Goal: Learn about a topic: Learn about a topic

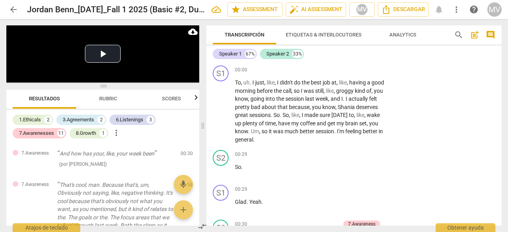
scroll to position [5367, 0]
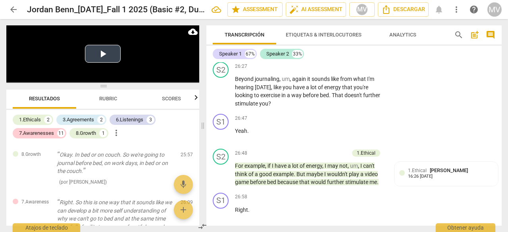
drag, startPoint x: 101, startPoint y: 54, endPoint x: 105, endPoint y: 59, distance: 7.1
click at [103, 55] on button "Play Video" at bounding box center [103, 54] width 36 height 18
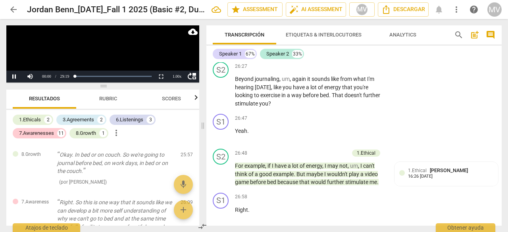
scroll to position [17, 0]
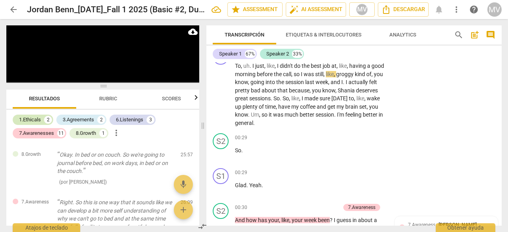
click at [35, 121] on div "1.Ethicals" at bounding box center [30, 120] width 22 height 8
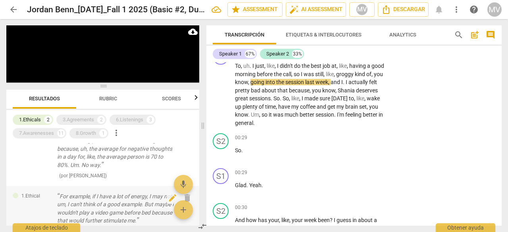
scroll to position [0, 0]
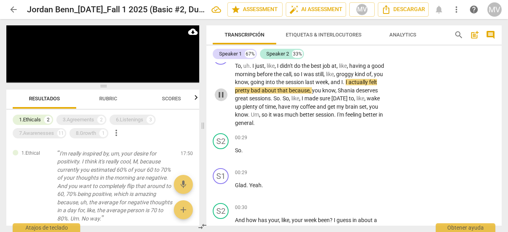
click at [223, 96] on span "pause" at bounding box center [221, 95] width 10 height 10
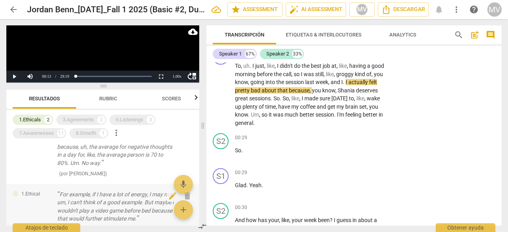
scroll to position [79, 0]
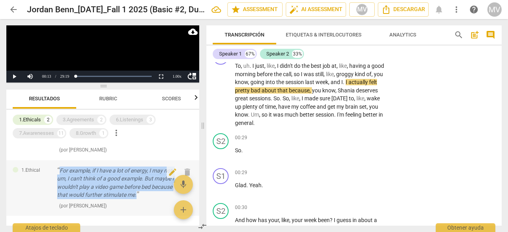
drag, startPoint x: 60, startPoint y: 170, endPoint x: 171, endPoint y: 197, distance: 114.4
click at [171, 197] on p "For example, if I have a lot of energy, I may not, um, I can't think of a good …" at bounding box center [115, 183] width 117 height 33
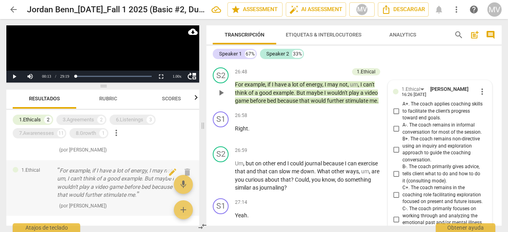
scroll to position [5447, 0]
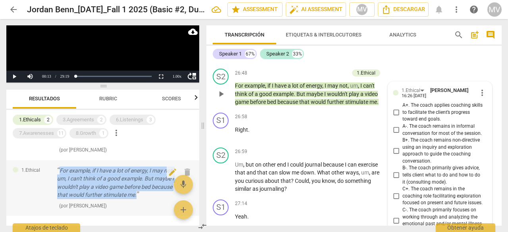
drag, startPoint x: 60, startPoint y: 169, endPoint x: 175, endPoint y: 196, distance: 118.6
click at [175, 196] on div "1.Ethical For example, if I have a lot of energy, I may not, um, I can't think …" at bounding box center [102, 188] width 193 height 56
copy p "For example, if I have a lot of energy, I may not, um, I can't think of a good …"
click at [74, 121] on div "3.Agreements" at bounding box center [78, 120] width 31 height 8
click at [24, 117] on div "1.Ethicals" at bounding box center [30, 120] width 22 height 8
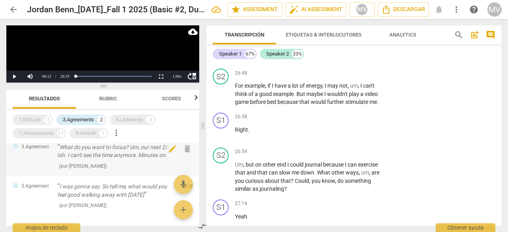
scroll to position [0, 0]
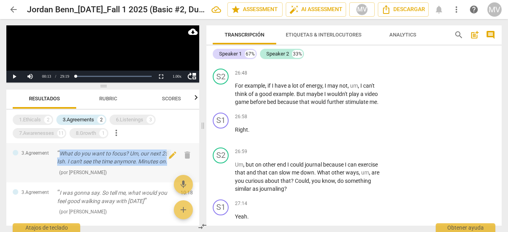
drag, startPoint x: 60, startPoint y: 155, endPoint x: 169, endPoint y: 161, distance: 109.3
click at [169, 161] on p "What do you want to focus? Um, our next 25. Ish. I can't see the time anymore. …" at bounding box center [115, 158] width 117 height 16
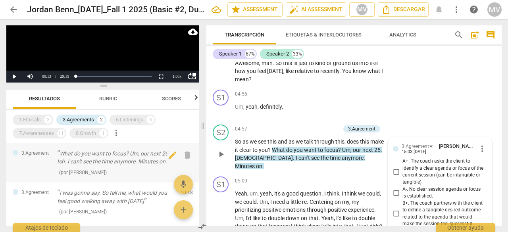
scroll to position [1237, 0]
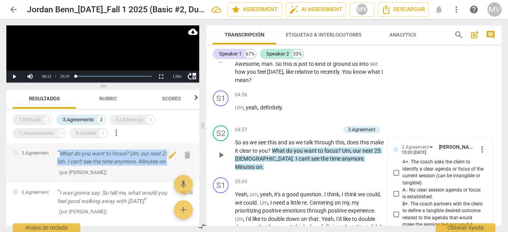
drag, startPoint x: 59, startPoint y: 152, endPoint x: 176, endPoint y: 162, distance: 117.9
click at [176, 162] on div "3.Agreement What do you want to focus? Um, our next 25. Ish. I can't see the ti…" at bounding box center [102, 163] width 193 height 40
copy p "What do you want to focus? Um, our next 25. Ish. I can't see the time anymore. …"
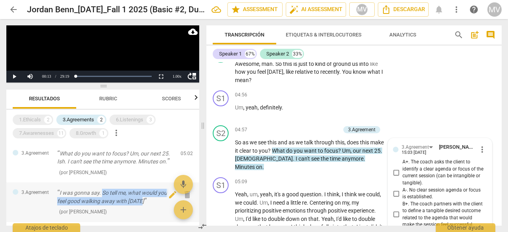
drag, startPoint x: 102, startPoint y: 192, endPoint x: 145, endPoint y: 201, distance: 43.9
click at [145, 201] on p "I was gonna say. So tell me, what would you feel good walking away with today" at bounding box center [115, 197] width 117 height 16
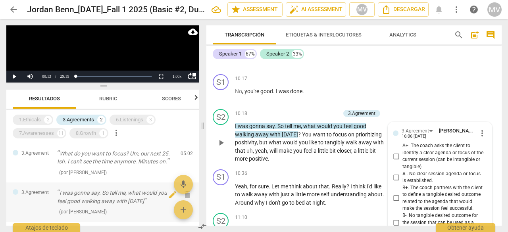
scroll to position [2218, 0]
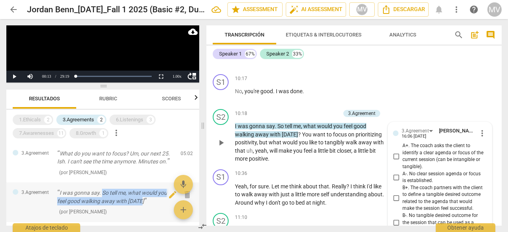
drag, startPoint x: 102, startPoint y: 192, endPoint x: 145, endPoint y: 202, distance: 43.7
click at [145, 202] on p "I was gonna say. So tell me, what would you feel good walking away with today" at bounding box center [115, 197] width 117 height 16
copy p "So tell me, what would you feel good walking away with today"
click at [133, 121] on div "6.Listenings" at bounding box center [129, 120] width 27 height 8
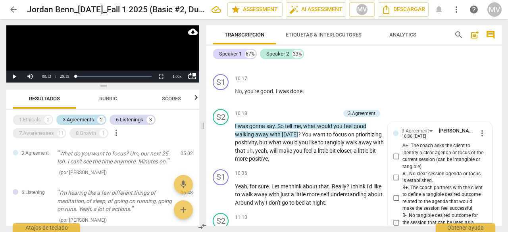
click at [79, 122] on div "3.Agreements" at bounding box center [78, 120] width 31 height 8
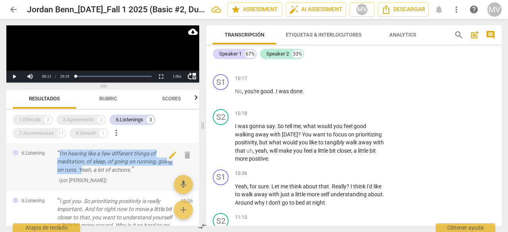
drag, startPoint x: 60, startPoint y: 152, endPoint x: 96, endPoint y: 168, distance: 39.1
click at [96, 168] on p "I'm hearing like a few different things of meditation, of sleep, of going on ru…" at bounding box center [115, 162] width 117 height 25
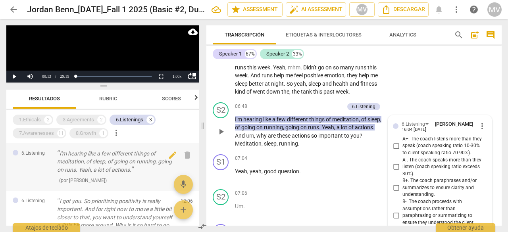
scroll to position [1467, 0]
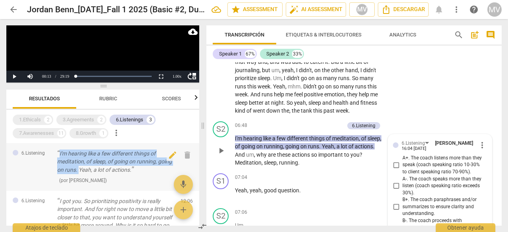
drag, startPoint x: 60, startPoint y: 154, endPoint x: 93, endPoint y: 169, distance: 36.8
click at [93, 169] on p "I'm hearing like a few different things of meditation, of sleep, of going on ru…" at bounding box center [115, 162] width 117 height 25
copy p "I'm hearing like a few different things of meditation, of sleep, of going on ru…"
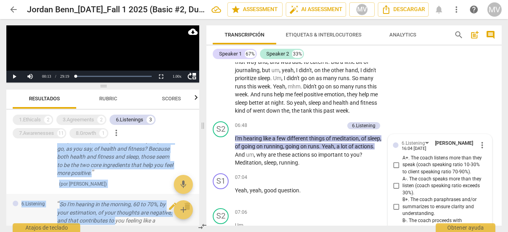
scroll to position [110, 0]
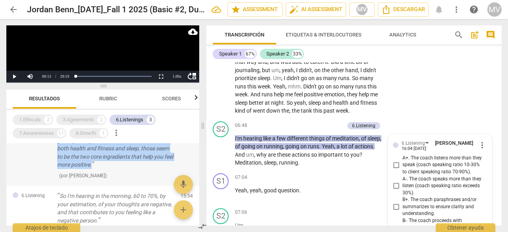
drag, startPoint x: 59, startPoint y: 162, endPoint x: 167, endPoint y: 166, distance: 108.0
click at [167, 166] on p "I got you. So prioritizing positivity is really important. And for right now to…" at bounding box center [115, 128] width 117 height 81
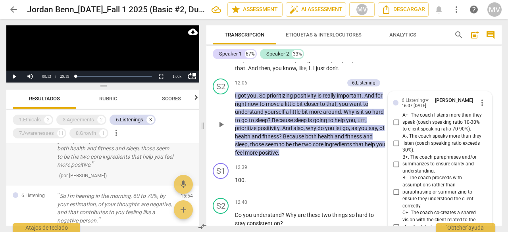
scroll to position [2511, 0]
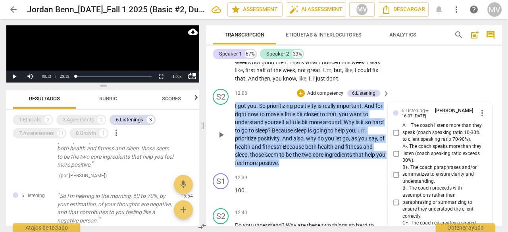
drag, startPoint x: 235, startPoint y: 121, endPoint x: 291, endPoint y: 179, distance: 80.8
click at [291, 167] on p "I got you . So prioritizing positivity is really important . And for right now …" at bounding box center [310, 134] width 151 height 65
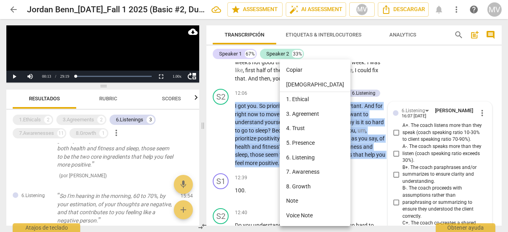
click at [297, 68] on li "Copiar" at bounding box center [315, 70] width 71 height 15
copy p "I got you . So prioritizing positivity is really important . And for right now …"
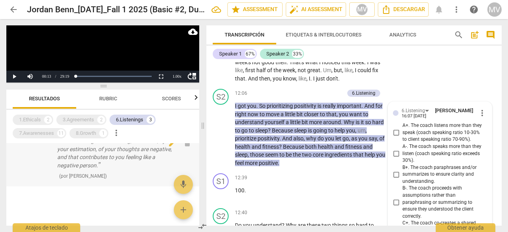
scroll to position [125, 0]
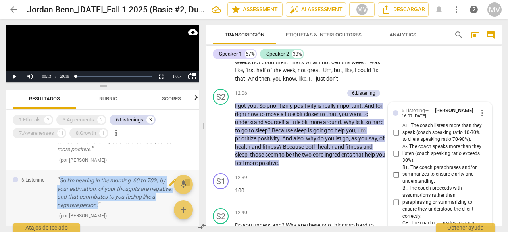
drag, startPoint x: 61, startPoint y: 180, endPoint x: 100, endPoint y: 206, distance: 47.1
click at [100, 206] on p "So I'm hearing in the morning, 60 to 70%, by your estimation, of your thoughts …" at bounding box center [115, 193] width 117 height 33
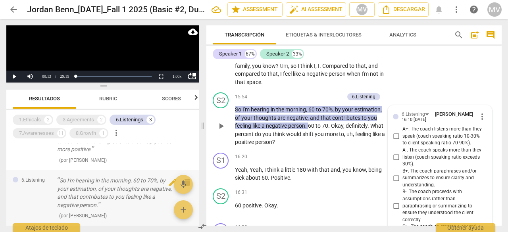
scroll to position [3311, 0]
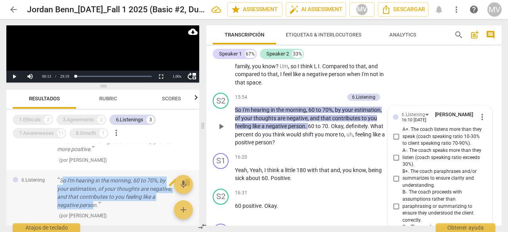
drag, startPoint x: 61, startPoint y: 181, endPoint x: 92, endPoint y: 204, distance: 38.6
click at [92, 204] on p "So I'm hearing in the morning, 60 to 70%, by your estimation, of your thoughts …" at bounding box center [115, 193] width 117 height 33
click at [54, 187] on div "6.Listening So I'm hearing in the morning, 60 to 70%, by your estimation, of yo…" at bounding box center [102, 198] width 193 height 56
drag, startPoint x: 59, startPoint y: 181, endPoint x: 100, endPoint y: 207, distance: 48.7
click at [100, 207] on p "So I'm hearing in the morning, 60 to 70%, by your estimation, of your thoughts …" at bounding box center [115, 193] width 117 height 33
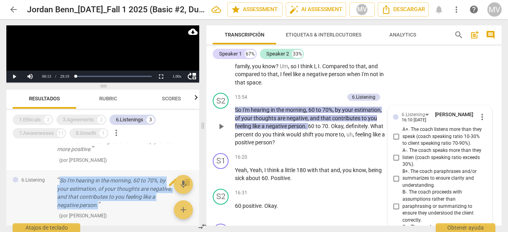
copy p "So I'm hearing in the morning, 60 to 70%, by your estimation, of your thoughts …"
click at [49, 133] on div "7.Awarenesses" at bounding box center [36, 133] width 35 height 8
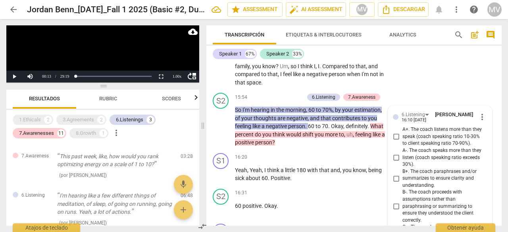
scroll to position [332, 0]
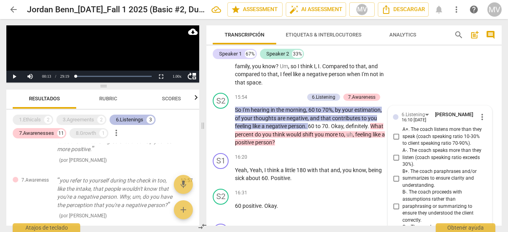
click at [154, 119] on div "3" at bounding box center [150, 120] width 8 height 8
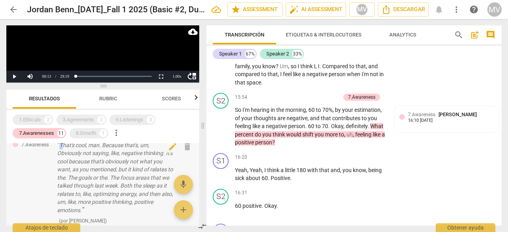
scroll to position [36, 0]
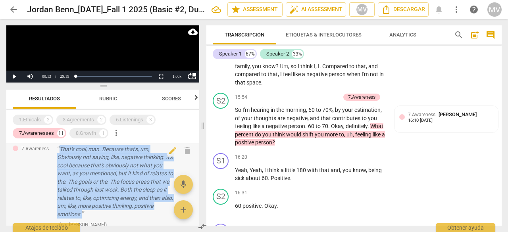
drag, startPoint x: 61, startPoint y: 146, endPoint x: 83, endPoint y: 218, distance: 75.5
click at [83, 218] on p "That's cool, man. Because that's, um, Obviously not saying, like, negative thin…" at bounding box center [115, 181] width 117 height 73
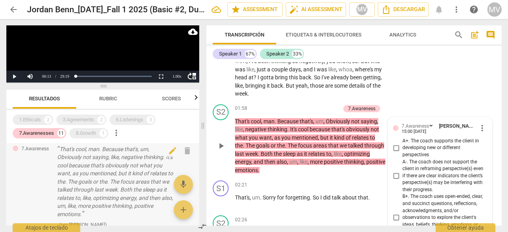
scroll to position [462, 0]
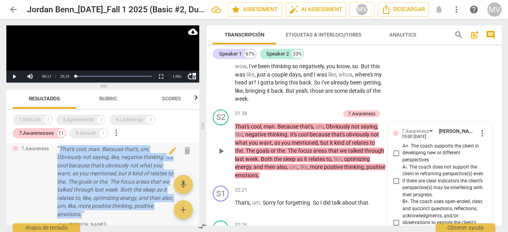
drag, startPoint x: 60, startPoint y: 149, endPoint x: 87, endPoint y: 217, distance: 73.3
click at [87, 217] on p "That's cool, man. Because that's, um, Obviously not saying, like, negative thin…" at bounding box center [115, 181] width 117 height 73
copy p "That's cool, man. Because that's, um, Obviously not saying, like, negative thin…"
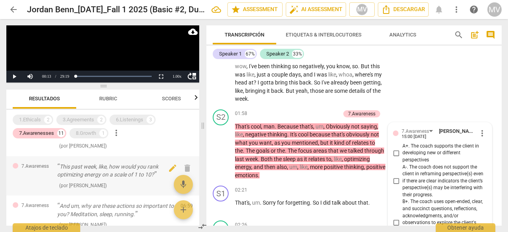
scroll to position [115, 0]
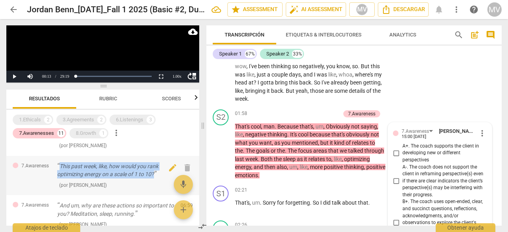
drag, startPoint x: 61, startPoint y: 165, endPoint x: 156, endPoint y: 177, distance: 95.9
click at [156, 177] on p "This past week, like, how would you rank optimizing energy on a scale of 1 to 1…" at bounding box center [115, 170] width 117 height 16
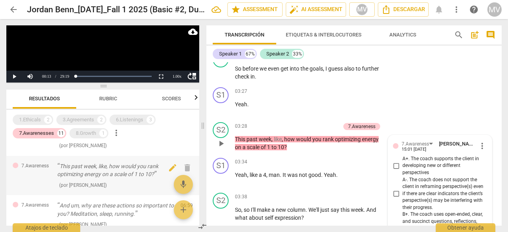
scroll to position [838, 0]
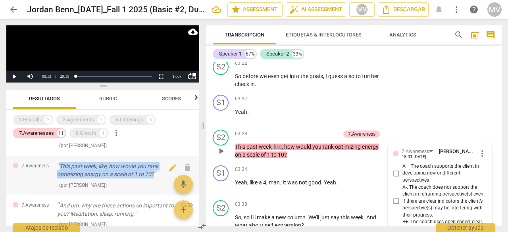
drag, startPoint x: 60, startPoint y: 167, endPoint x: 156, endPoint y: 175, distance: 96.4
click at [156, 175] on p "This past week, like, how would you rank optimizing energy on a scale of 1 to 1…" at bounding box center [115, 170] width 117 height 16
copy p "This past week, like, how would you rank optimizing energy on a scale of 1 to 1…"
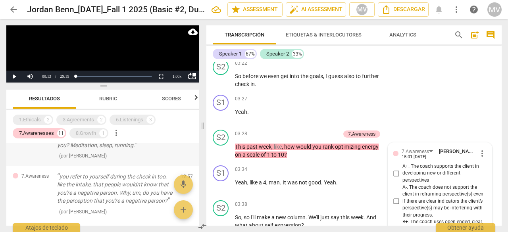
scroll to position [155, 0]
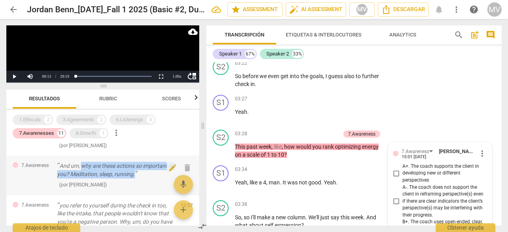
drag, startPoint x: 83, startPoint y: 165, endPoint x: 144, endPoint y: 171, distance: 61.4
click at [144, 171] on p "And um, why are these actions so important to you? Meditation, sleep, running." at bounding box center [115, 170] width 117 height 16
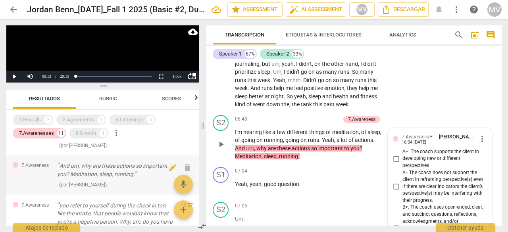
scroll to position [1467, 0]
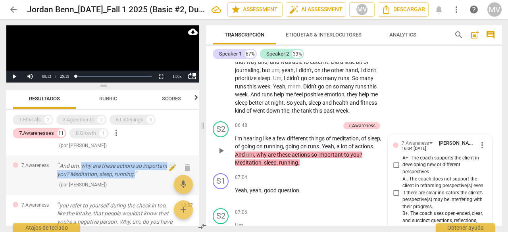
drag, startPoint x: 81, startPoint y: 165, endPoint x: 141, endPoint y: 173, distance: 60.8
click at [141, 173] on p "And um, why are these actions so important to you? Meditation, sleep, running." at bounding box center [115, 170] width 117 height 16
copy p "why are these actions so important to you? Meditation, sleep, running."
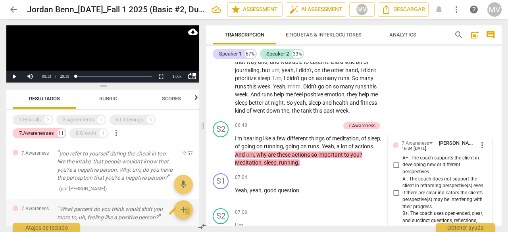
scroll to position [194, 0]
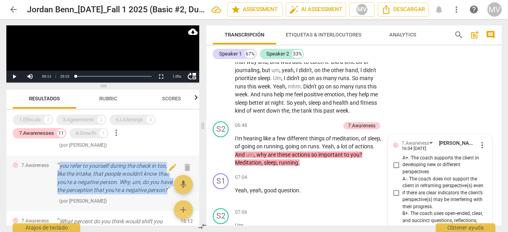
drag, startPoint x: 60, startPoint y: 166, endPoint x: 79, endPoint y: 200, distance: 39.4
click at [79, 194] on p "you refer to yourself during the check in too, like the intake, that people wou…" at bounding box center [115, 178] width 117 height 33
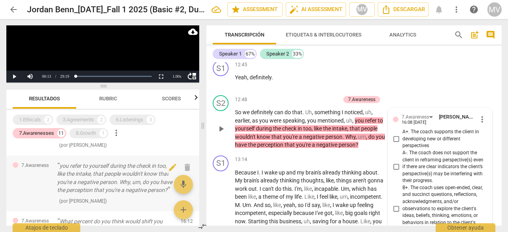
scroll to position [2689, 0]
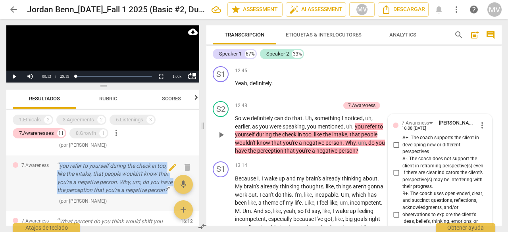
drag, startPoint x: 60, startPoint y: 164, endPoint x: 82, endPoint y: 199, distance: 41.3
click at [82, 194] on p "you refer to yourself during the check in too, like the intake, that people wou…" at bounding box center [115, 178] width 117 height 33
copy p "you refer to yourself during the check in too, like the intake, that people wou…"
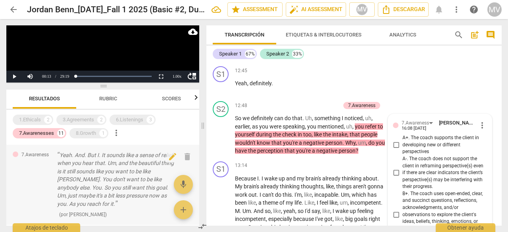
scroll to position [314, 0]
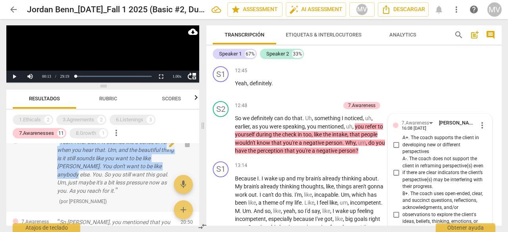
drag, startPoint x: 60, startPoint y: 152, endPoint x: 92, endPoint y: 181, distance: 43.8
click at [92, 181] on p "Yeah. And. But I. It sounds like a sense of relief when you hear that. Um, and …" at bounding box center [115, 166] width 117 height 57
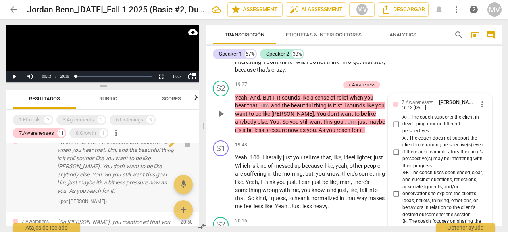
scroll to position [3946, 0]
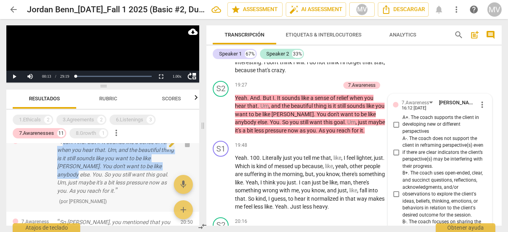
drag, startPoint x: 61, startPoint y: 148, endPoint x: 94, endPoint y: 184, distance: 48.0
click at [94, 184] on p "Yeah. And. But I. It sounds like a sense of relief when you hear that. Um, and …" at bounding box center [115, 166] width 117 height 57
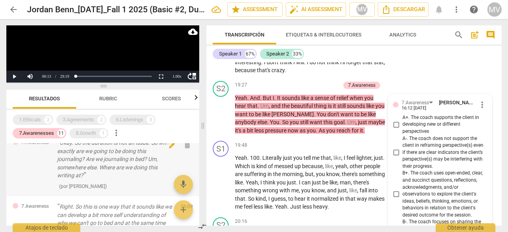
scroll to position [572, 0]
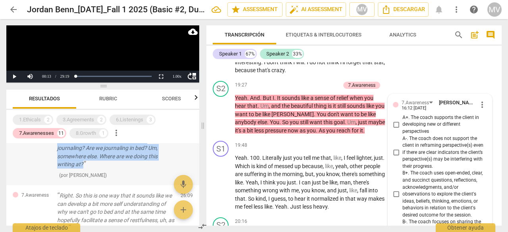
drag, startPoint x: 60, startPoint y: 148, endPoint x: 83, endPoint y: 181, distance: 40.4
click at [83, 169] on p "Okay. So the duration is not an issue. So where exactly are we going to be doin…" at bounding box center [115, 148] width 117 height 41
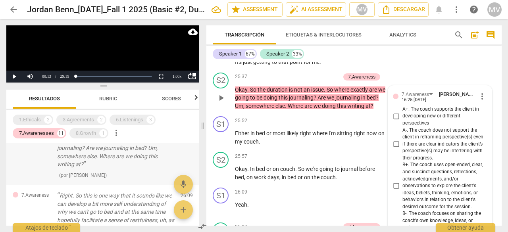
scroll to position [571, 0]
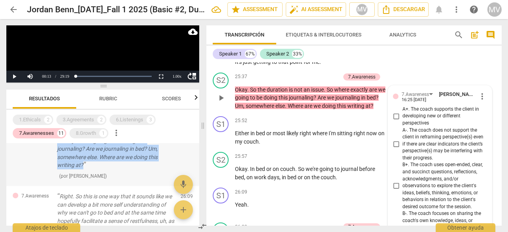
drag, startPoint x: 60, startPoint y: 146, endPoint x: 85, endPoint y: 181, distance: 43.0
click at [85, 169] on p "Okay. So the duration is not an issue. So where exactly are we going to be doin…" at bounding box center [115, 149] width 117 height 41
click at [92, 129] on div "8.Growth 1" at bounding box center [88, 133] width 39 height 10
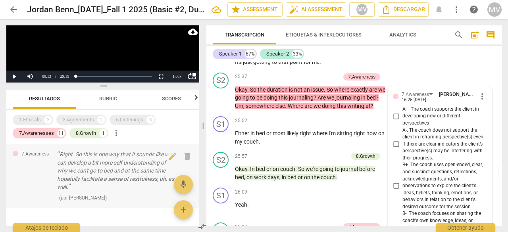
scroll to position [691, 0]
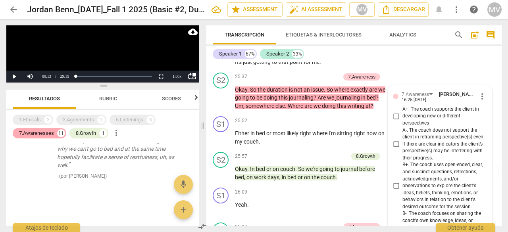
click at [43, 134] on div "7.Awarenesses" at bounding box center [36, 133] width 35 height 8
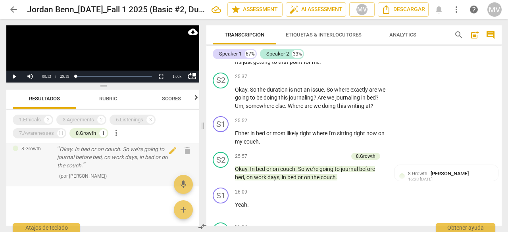
scroll to position [0, 0]
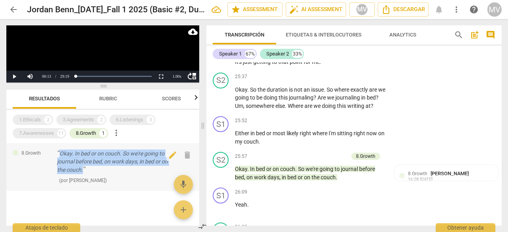
drag, startPoint x: 61, startPoint y: 153, endPoint x: 85, endPoint y: 171, distance: 30.9
click at [85, 171] on p "Okay. In bed or on couch. So we're going to journal before bed, on work days, i…" at bounding box center [115, 162] width 117 height 25
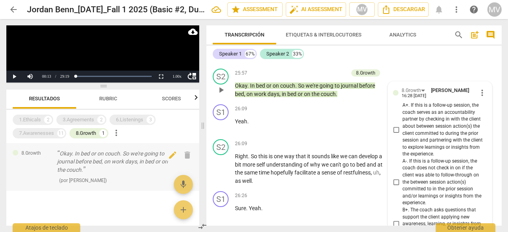
scroll to position [5199, 0]
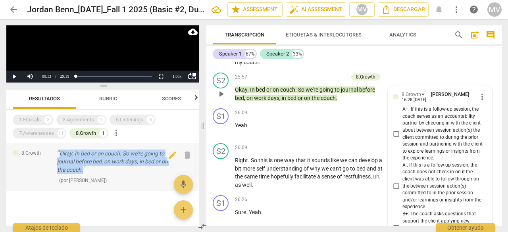
drag, startPoint x: 61, startPoint y: 154, endPoint x: 85, endPoint y: 171, distance: 29.3
click at [85, 171] on p "Okay. In bed or on couch. So we're going to journal before bed, on work days, i…" at bounding box center [115, 162] width 117 height 25
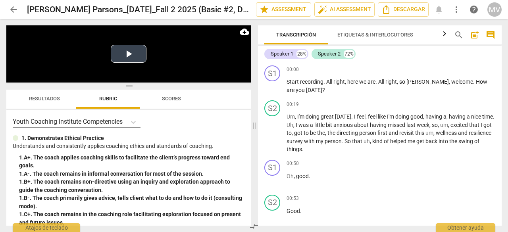
click at [129, 53] on button "Play Video" at bounding box center [129, 54] width 36 height 18
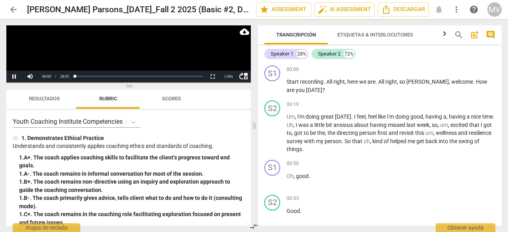
click at [31, 98] on span "Resultados" at bounding box center [44, 99] width 31 height 6
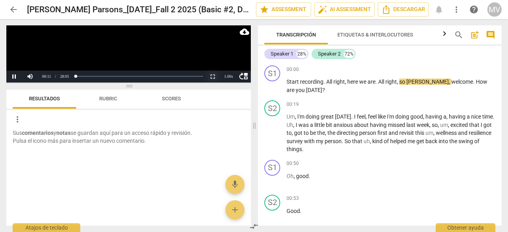
drag, startPoint x: 212, startPoint y: 76, endPoint x: 213, endPoint y: 110, distance: 33.7
click at [212, 76] on button "Non-Fullscreen" at bounding box center [213, 77] width 16 height 12
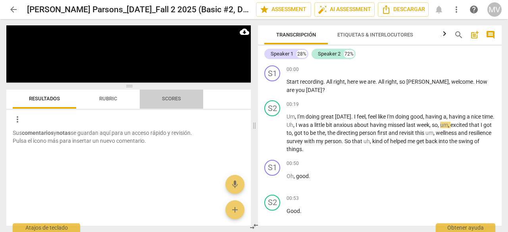
click at [177, 94] on span "Scores" at bounding box center [171, 99] width 38 height 11
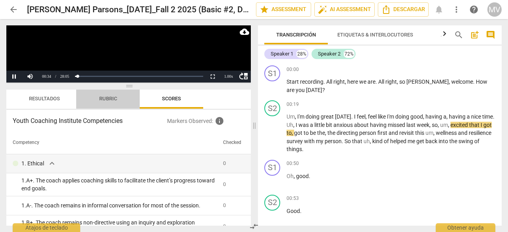
click at [108, 99] on span "Rubric" at bounding box center [108, 99] width 18 height 6
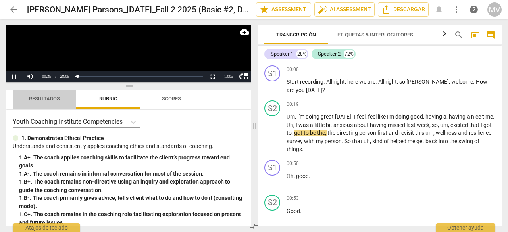
click at [48, 96] on span "Resultados" at bounding box center [44, 99] width 31 height 6
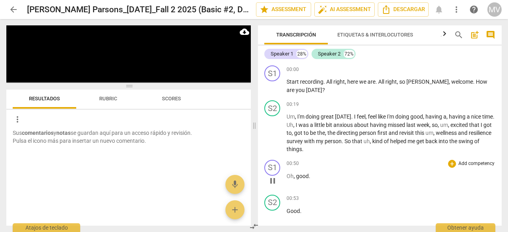
scroll to position [180, 0]
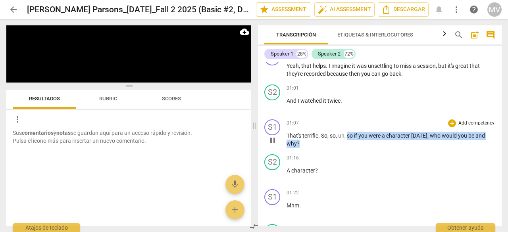
drag, startPoint x: 347, startPoint y: 137, endPoint x: 350, endPoint y: 147, distance: 10.0
click at [350, 147] on p "That's terrific . So , so , uh , so if you were a character [DATE] , who would …" at bounding box center [391, 140] width 209 height 16
click at [304, 133] on div "+" at bounding box center [306, 133] width 8 height 8
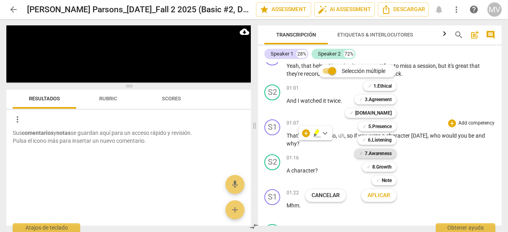
click at [375, 152] on b "7.Awareness" at bounding box center [378, 154] width 27 height 10
click at [383, 196] on span "Aplicar" at bounding box center [379, 196] width 23 height 8
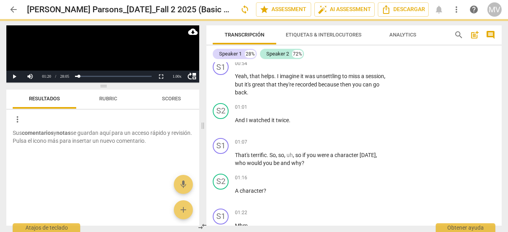
scroll to position [190, 0]
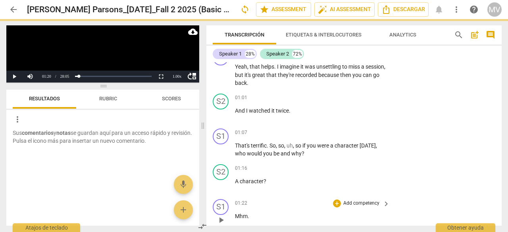
click at [490, 203] on div "S1 play_arrow pause 01:22 + Add competency keyboard_arrow_right Mhm ." at bounding box center [353, 213] width 295 height 35
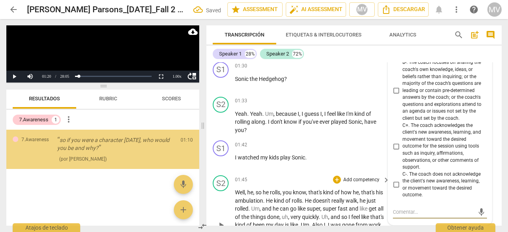
scroll to position [238, 0]
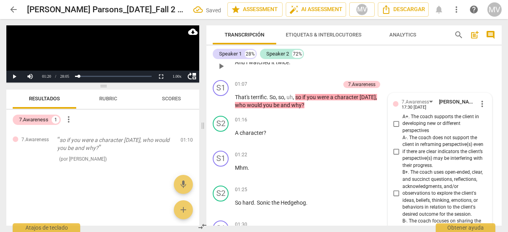
click at [455, 62] on div "S2 play_arrow pause 01:01 + Add competency keyboard_arrow_right And I watched i…" at bounding box center [353, 59] width 295 height 35
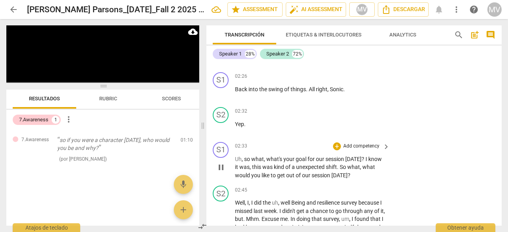
scroll to position [682, 0]
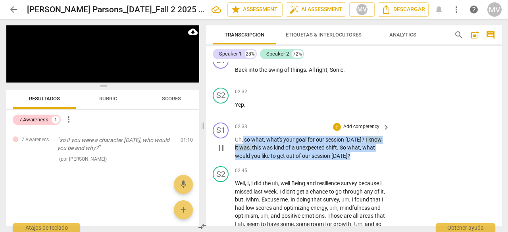
drag, startPoint x: 243, startPoint y: 139, endPoint x: 362, endPoint y: 159, distance: 121.2
click at [362, 159] on p "Uh , so what , what's your goal for our session [DATE] ? I know it was , this w…" at bounding box center [310, 148] width 151 height 25
click at [335, 126] on div "+" at bounding box center [337, 127] width 8 height 8
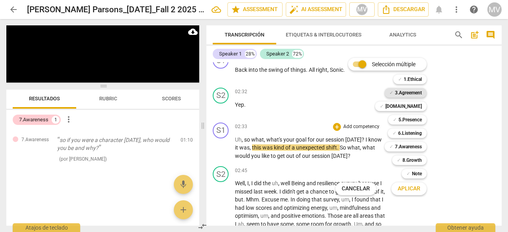
click at [412, 93] on b "3.Agreement" at bounding box center [408, 93] width 27 height 10
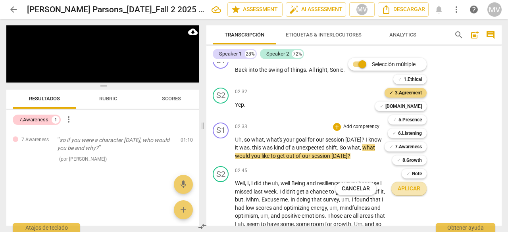
click at [406, 190] on span "Aplicar" at bounding box center [409, 189] width 23 height 8
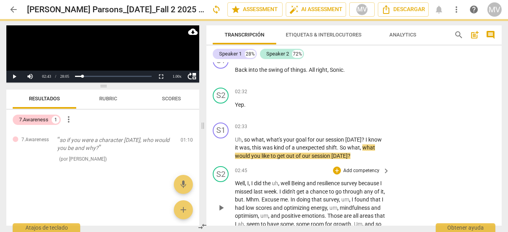
click at [490, 200] on div "S2 play_arrow pause 02:45 + Add competency keyboard_arrow_right Well , I , I di…" at bounding box center [353, 201] width 295 height 77
click at [475, 192] on div "S2 play_arrow pause 02:45 + Add competency keyboard_arrow_right Well , I , I di…" at bounding box center [353, 201] width 295 height 77
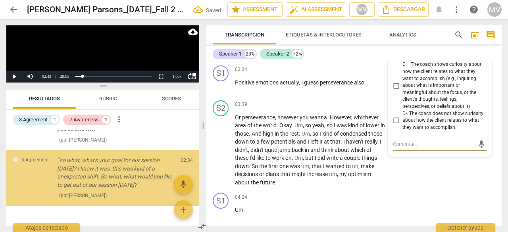
scroll to position [19, 0]
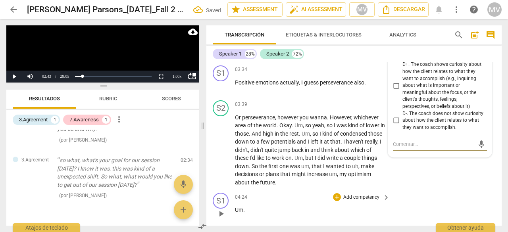
click at [470, 196] on div "S1 play_arrow pause 04:24 + Add competency keyboard_arrow_right Um ." at bounding box center [353, 207] width 295 height 35
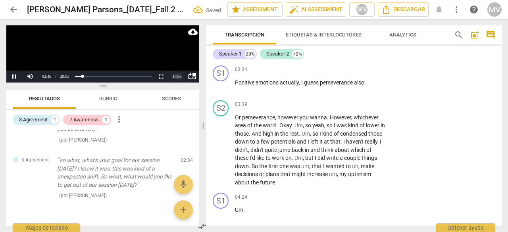
click at [179, 76] on div "1.00 x" at bounding box center [177, 77] width 16 height 12
click at [177, 57] on li "1.5x" at bounding box center [177, 57] width 16 height 9
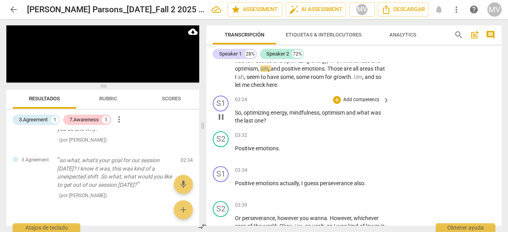
scroll to position [851, 0]
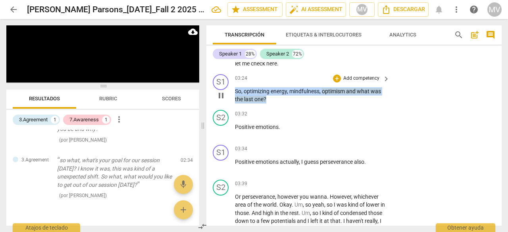
drag, startPoint x: 235, startPoint y: 92, endPoint x: 272, endPoint y: 102, distance: 38.8
click at [272, 102] on p "So , optimizing energy , mindfulness , optimism and what was the last one ?" at bounding box center [310, 95] width 151 height 16
click at [336, 80] on div "+" at bounding box center [337, 79] width 8 height 8
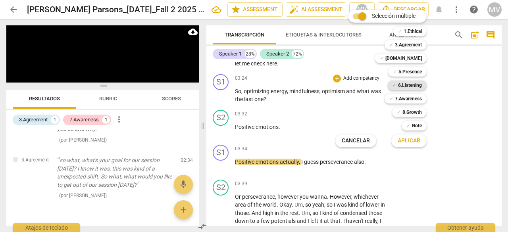
click at [411, 82] on b "6.Listening" at bounding box center [410, 86] width 24 height 10
click at [413, 138] on span "Aplicar" at bounding box center [409, 141] width 23 height 8
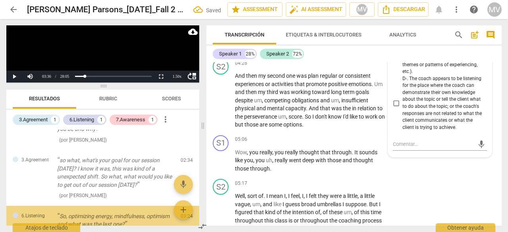
scroll to position [67, 0]
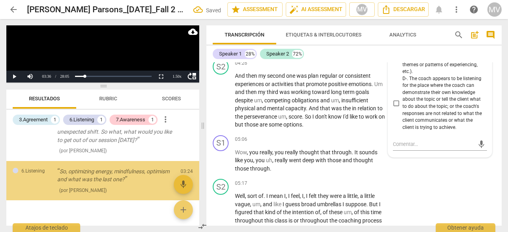
click at [458, 169] on div "S1 play_arrow pause 05:06 + Add competency keyboard_arrow_right Wow , you reall…" at bounding box center [353, 154] width 295 height 44
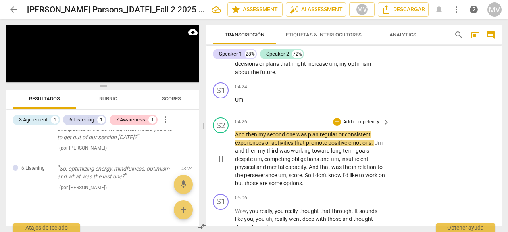
scroll to position [1060, 0]
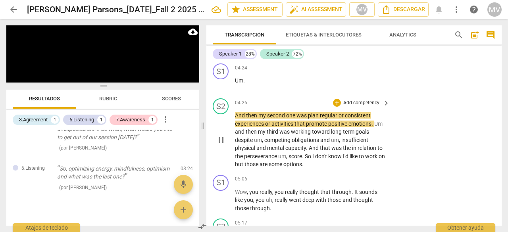
click at [218, 140] on span "pause" at bounding box center [221, 140] width 10 height 10
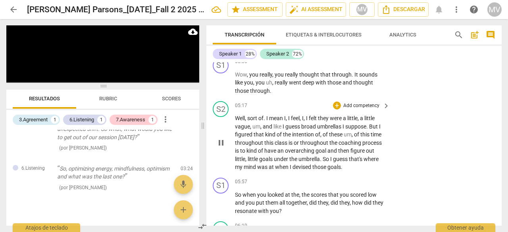
scroll to position [1179, 0]
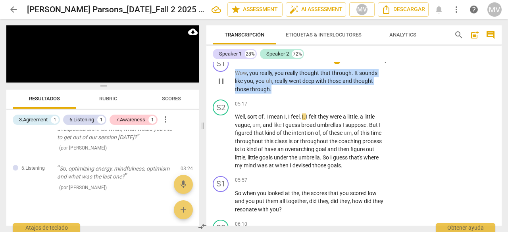
drag, startPoint x: 235, startPoint y: 73, endPoint x: 278, endPoint y: 91, distance: 46.2
click at [278, 91] on p "Wow , you really , you really thought that through . It sounds like you , you u…" at bounding box center [310, 81] width 151 height 25
click at [279, 79] on div "+" at bounding box center [278, 79] width 8 height 8
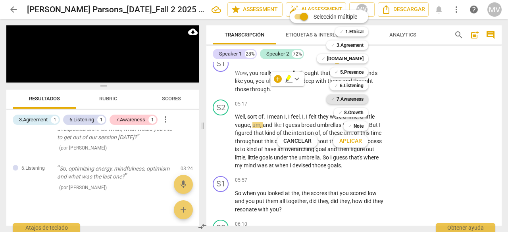
click at [350, 98] on b "7.Awareness" at bounding box center [350, 99] width 27 height 10
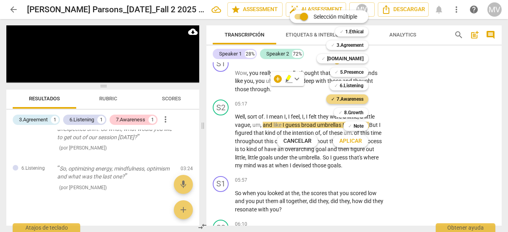
click at [359, 139] on span "Aplicar" at bounding box center [350, 141] width 23 height 8
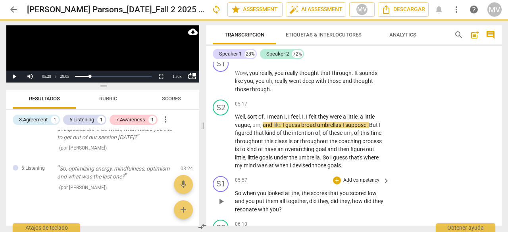
click at [476, 200] on div "S1 play_arrow pause 05:57 + Add competency keyboard_arrow_right So when you loo…" at bounding box center [353, 195] width 295 height 44
click at [435, 209] on div "S1 play_arrow pause 05:57 + Add competency keyboard_arrow_right So when you loo…" at bounding box center [353, 195] width 295 height 44
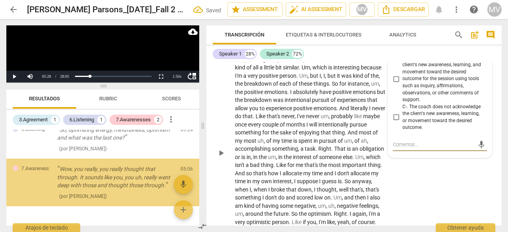
scroll to position [110, 0]
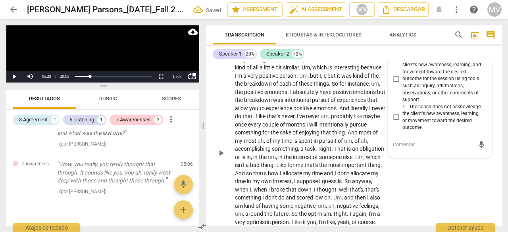
click at [464, 204] on div "S2 play_arrow pause 06:10 + Add competency keyboard_arrow_right Mhm , that's a …" at bounding box center [353, 147] width 295 height 264
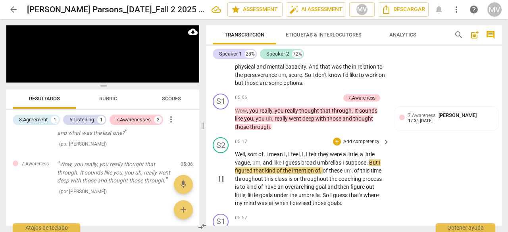
scroll to position [1182, 0]
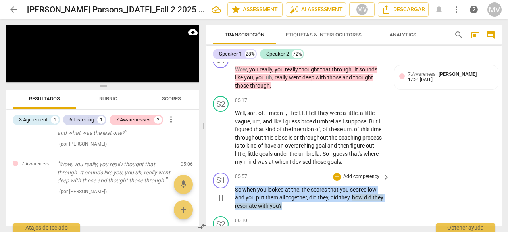
drag, startPoint x: 236, startPoint y: 188, endPoint x: 289, endPoint y: 203, distance: 55.4
click at [289, 203] on p "So when you looked at the , the scores that you scored low and you put them all…" at bounding box center [310, 198] width 151 height 25
click at [335, 175] on div "+" at bounding box center [337, 177] width 8 height 8
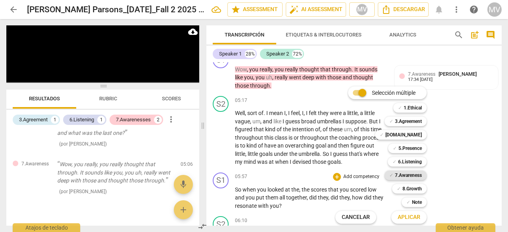
click at [401, 173] on b "7.Awareness" at bounding box center [408, 176] width 27 height 10
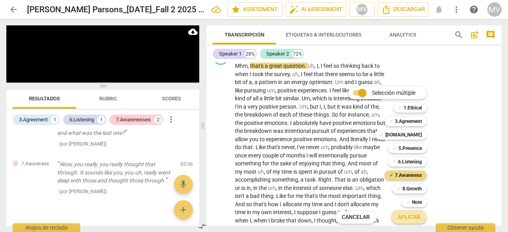
click at [407, 219] on span "Aplicar" at bounding box center [409, 218] width 23 height 8
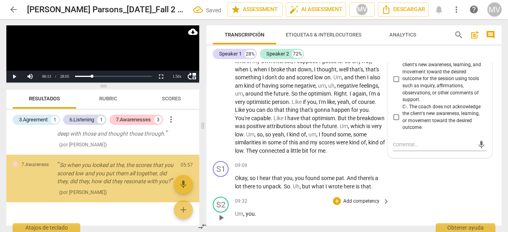
scroll to position [162, 0]
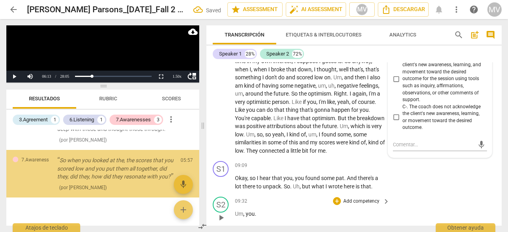
click at [429, 216] on div "S2 play_arrow pause 09:32 + Add competency keyboard_arrow_right Um , you ." at bounding box center [353, 211] width 295 height 35
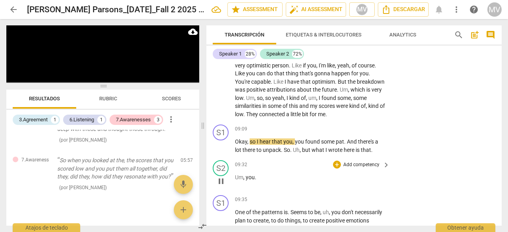
scroll to position [1541, 0]
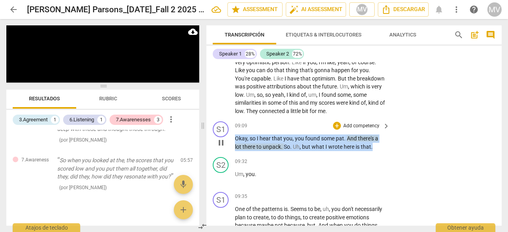
drag, startPoint x: 237, startPoint y: 145, endPoint x: 379, endPoint y: 152, distance: 143.1
click at [379, 151] on p "Okay , so I hear that you , you found some pat . And there's a lot there to unp…" at bounding box center [310, 143] width 151 height 16
click at [334, 130] on div "+" at bounding box center [337, 126] width 8 height 8
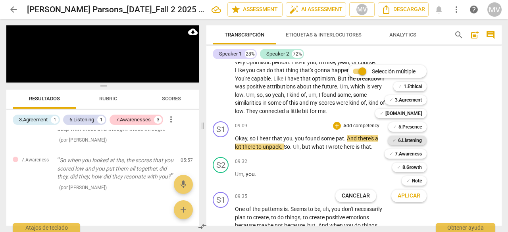
click at [414, 139] on b "6.Listening" at bounding box center [410, 141] width 24 height 10
drag, startPoint x: 413, startPoint y: 196, endPoint x: 429, endPoint y: 196, distance: 15.9
click at [413, 196] on span "Aplicar" at bounding box center [409, 196] width 23 height 8
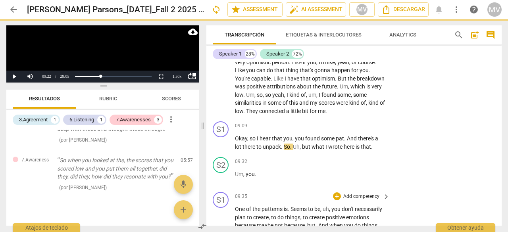
click at [455, 202] on div "S1 play_arrow pause 09:35 + Add competency keyboard_arrow_right One of the patt…" at bounding box center [353, 223] width 295 height 68
click at [475, 189] on div "S2 play_arrow pause 09:32 + Add competency keyboard_arrow_right Um , you ." at bounding box center [353, 171] width 295 height 35
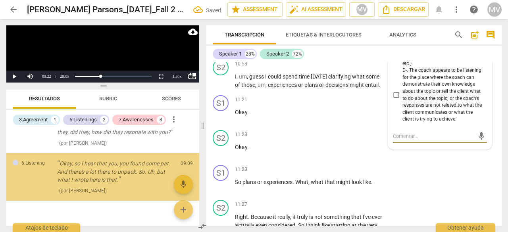
scroll to position [214, 0]
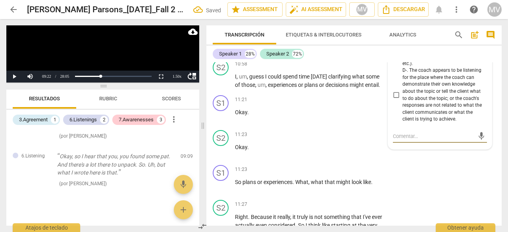
click at [475, 193] on div "S1 play_arrow pause 11:23 + Add competency keyboard_arrow_right So plans or exp…" at bounding box center [353, 179] width 295 height 35
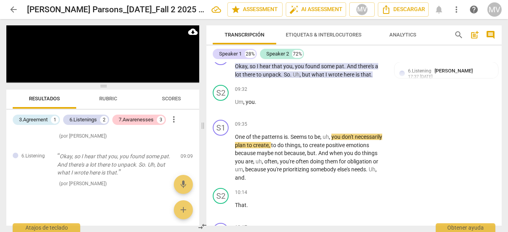
scroll to position [1607, 0]
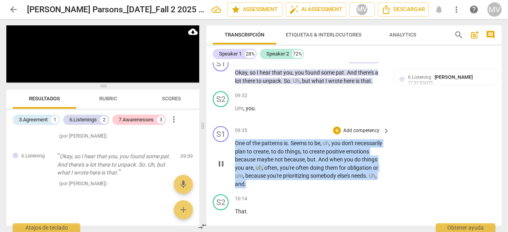
drag, startPoint x: 236, startPoint y: 151, endPoint x: 248, endPoint y: 192, distance: 43.0
click at [248, 188] on p "One of the patterns is . Seems to be , uh , you don't necessarily plan to creat…" at bounding box center [310, 163] width 151 height 49
click at [337, 135] on div "+" at bounding box center [337, 131] width 8 height 8
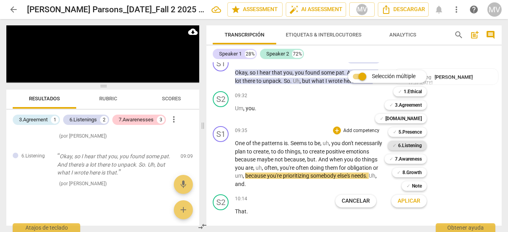
click at [412, 142] on b "6.Listening" at bounding box center [410, 146] width 24 height 10
click at [410, 200] on span "Aplicar" at bounding box center [409, 201] width 23 height 8
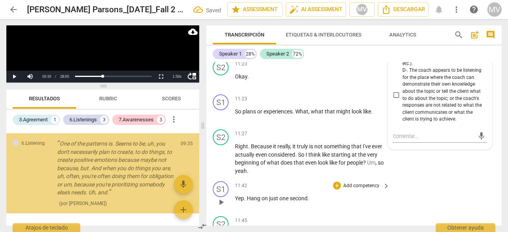
scroll to position [277, 0]
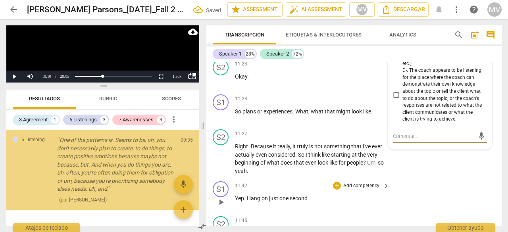
click at [437, 212] on div "S1 play_arrow pause 11:42 + Add competency keyboard_arrow_right Yep . Hang on j…" at bounding box center [353, 195] width 295 height 35
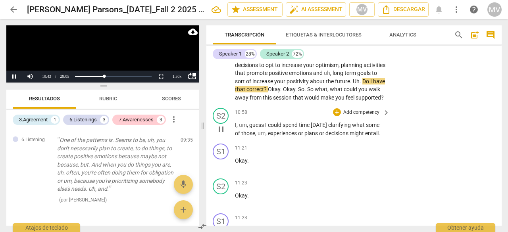
scroll to position [1757, 0]
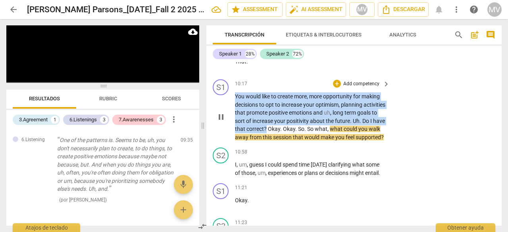
drag, startPoint x: 236, startPoint y: 105, endPoint x: 291, endPoint y: 137, distance: 62.8
click at [291, 137] on p "You would like to create more , more opportunity for making decisions to opt to…" at bounding box center [310, 116] width 151 height 49
click at [334, 88] on div "+" at bounding box center [337, 84] width 8 height 8
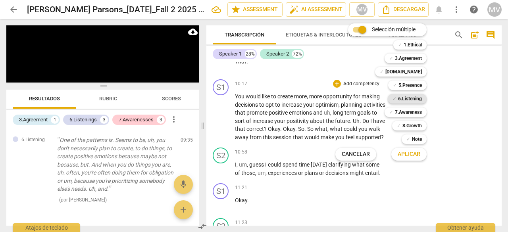
click at [414, 98] on b "6.Listening" at bounding box center [410, 99] width 24 height 10
click at [409, 151] on span "Aplicar" at bounding box center [409, 154] width 23 height 8
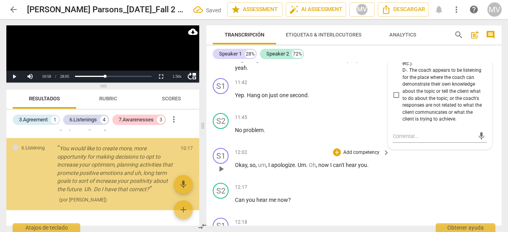
scroll to position [354, 0]
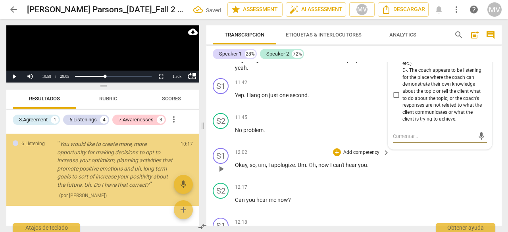
click at [440, 180] on div "S1 play_arrow pause 12:02 + Add competency keyboard_arrow_right Okay , so , um …" at bounding box center [353, 162] width 295 height 35
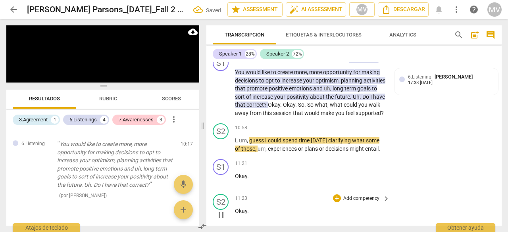
scroll to position [1780, 0]
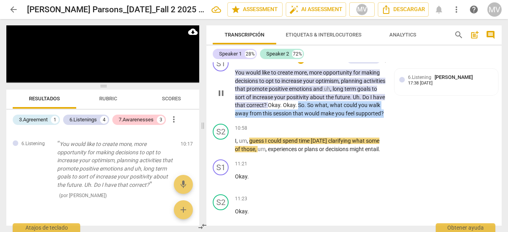
drag, startPoint x: 321, startPoint y: 112, endPoint x: 327, endPoint y: 132, distance: 20.6
click at [327, 117] on p "You would like to create more , more opportunity for making decisions to opt to…" at bounding box center [310, 93] width 151 height 49
click at [271, 122] on div "+" at bounding box center [270, 119] width 8 height 8
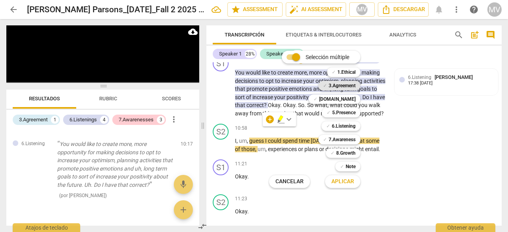
click at [337, 84] on b "3.Agreement" at bounding box center [342, 86] width 27 height 10
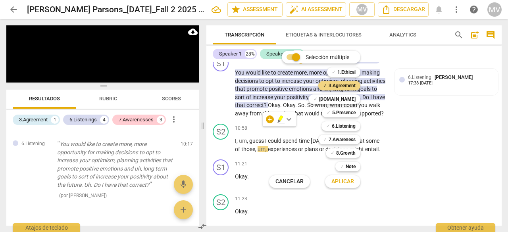
click at [339, 182] on span "Aplicar" at bounding box center [342, 182] width 23 height 8
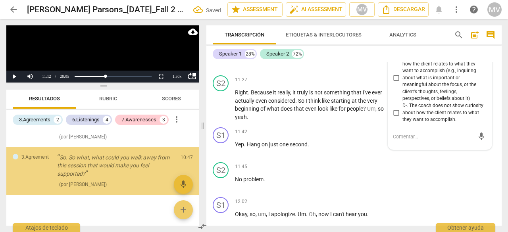
scroll to position [414, 0]
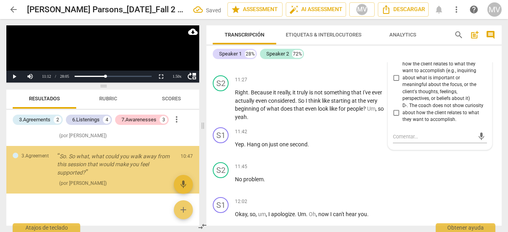
click at [450, 193] on div "S2 play_arrow pause 11:45 + Add competency keyboard_arrow_right No problem ." at bounding box center [353, 176] width 295 height 35
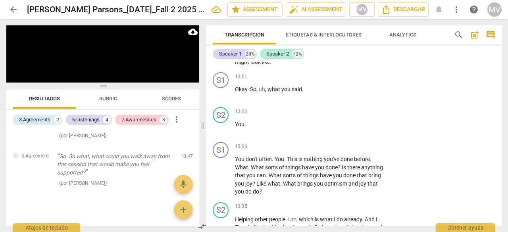
scroll to position [2394, 0]
click at [443, 156] on div "S1 play_arrow pause 13:06 + Add competency keyboard_arrow_right You don't often…" at bounding box center [353, 169] width 295 height 60
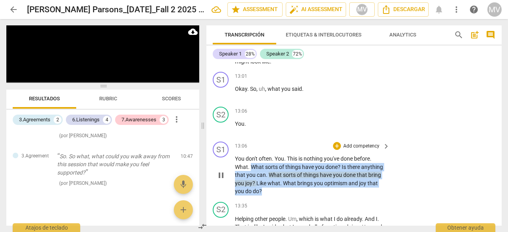
drag, startPoint x: 252, startPoint y: 182, endPoint x: 262, endPoint y: 204, distance: 24.7
click at [262, 196] on p "You don't often . You . This is nothing you've done before . What . What sorts …" at bounding box center [310, 175] width 151 height 41
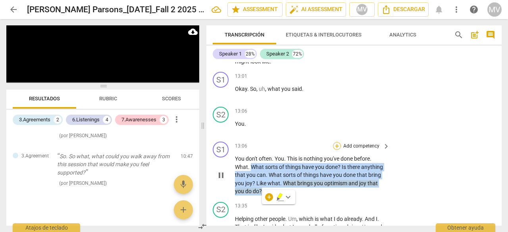
click at [336, 150] on div "+" at bounding box center [337, 146] width 8 height 8
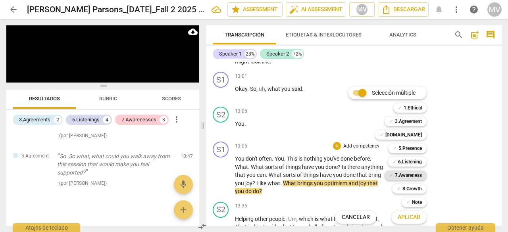
click at [403, 176] on b "7.Awareness" at bounding box center [408, 176] width 27 height 10
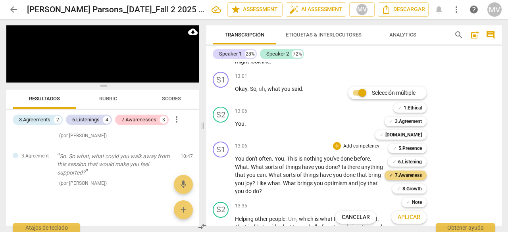
click at [413, 220] on span "Aplicar" at bounding box center [409, 218] width 23 height 8
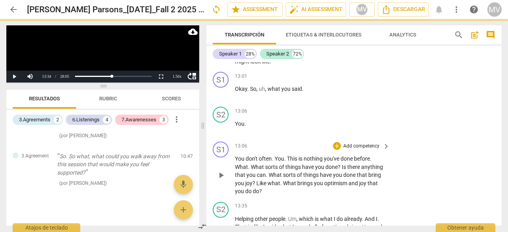
click at [490, 199] on div "S1 play_arrow pause 13:06 + Add competency keyboard_arrow_right You don't often…" at bounding box center [353, 169] width 295 height 60
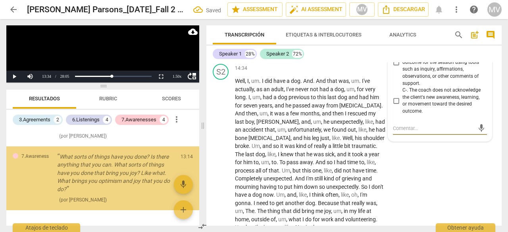
scroll to position [469, 0]
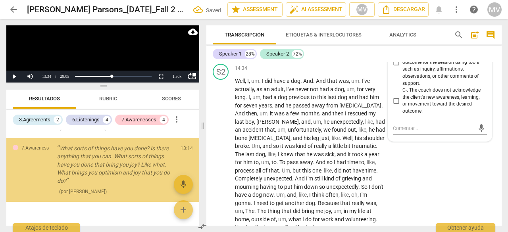
click at [482, 211] on div "S2 play_arrow pause 14:34 + Add competency keyboard_arrow_right Well , I , um .…" at bounding box center [353, 148] width 295 height 174
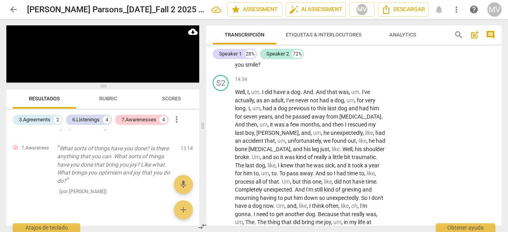
scroll to position [2678, 0]
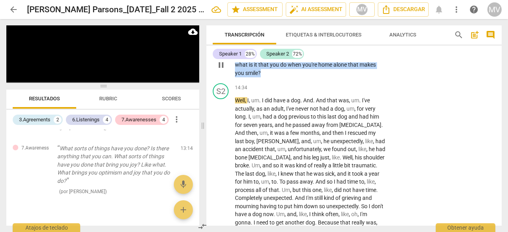
drag, startPoint x: 236, startPoint y: 80, endPoint x: 267, endPoint y: 92, distance: 33.5
click at [267, 77] on p "Okay , so , uh , let's say you're , uh . You're home alone . And , uh , what is…" at bounding box center [310, 65] width 151 height 25
click at [268, 79] on div "+" at bounding box center [268, 79] width 8 height 8
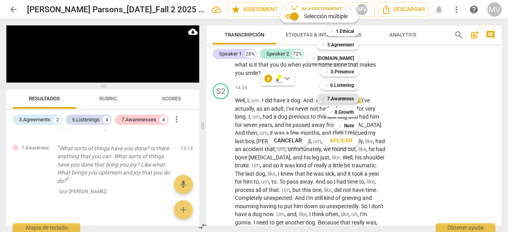
click at [337, 99] on b "7.Awareness" at bounding box center [340, 99] width 27 height 10
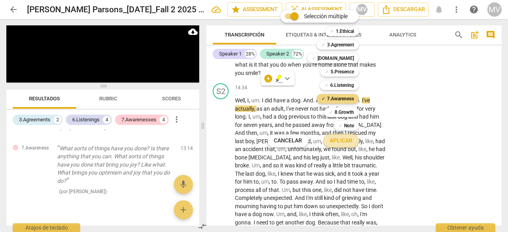
click at [348, 142] on span "Aplicar" at bounding box center [341, 141] width 23 height 8
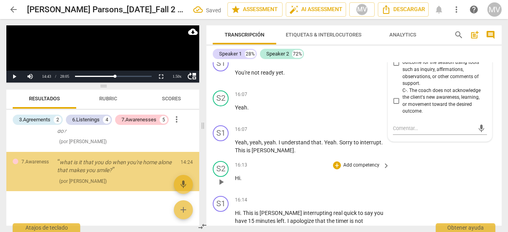
scroll to position [521, 0]
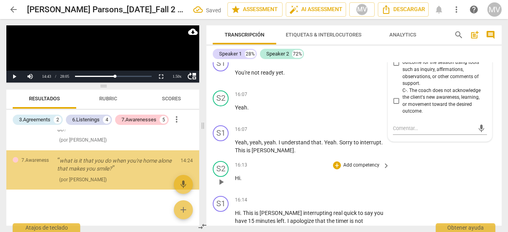
click at [474, 193] on div "S2 play_arrow pause 16:13 + Add competency keyboard_arrow_right Hi ." at bounding box center [353, 175] width 295 height 35
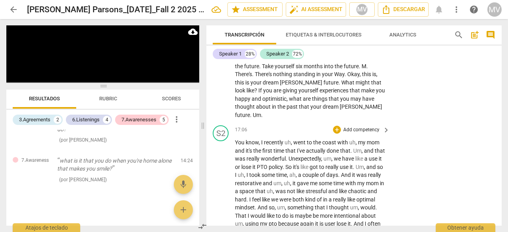
scroll to position [3102, 0]
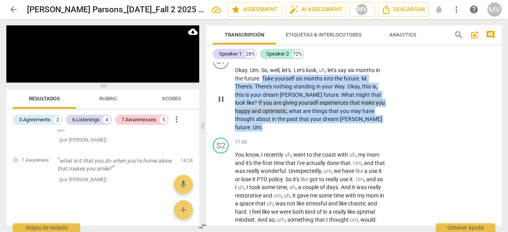
drag, startPoint x: 263, startPoint y: 87, endPoint x: 292, endPoint y: 135, distance: 56.3
click at [292, 131] on p "Okay . Um . So , well , let's . Let's look , uh , let's say six months in the f…" at bounding box center [310, 98] width 151 height 65
click at [337, 62] on div "+" at bounding box center [337, 58] width 8 height 8
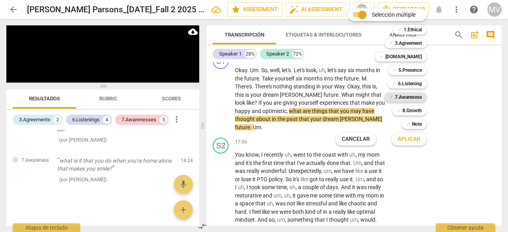
click at [415, 96] on b "7.Awareness" at bounding box center [408, 97] width 27 height 10
click at [419, 142] on span "Aplicar" at bounding box center [409, 139] width 23 height 8
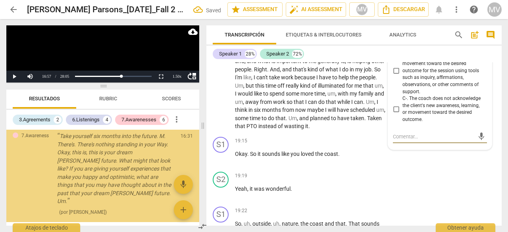
scroll to position [585, 0]
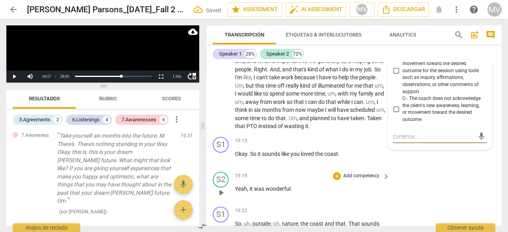
click at [445, 196] on div "S2 play_arrow pause 19:19 + Add competency keyboard_arrow_right Yeah , it was w…" at bounding box center [353, 186] width 295 height 35
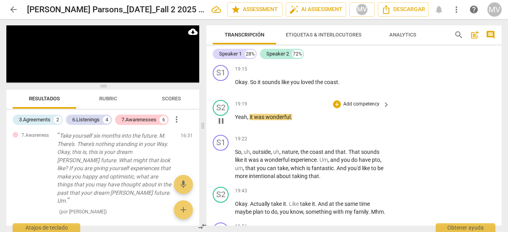
scroll to position [3383, 0]
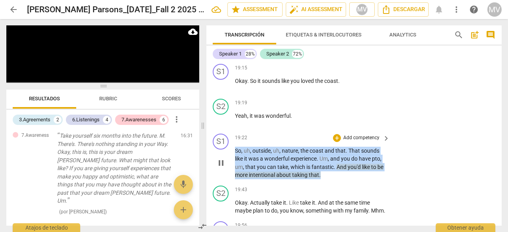
drag, startPoint x: 235, startPoint y: 165, endPoint x: 324, endPoint y: 191, distance: 92.7
click at [324, 179] on p "So , uh , outside , uh , nature , the coast and that . That sounds like it was …" at bounding box center [310, 163] width 151 height 33
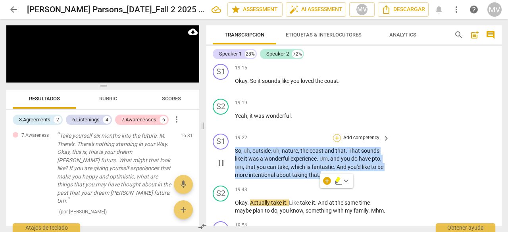
click at [335, 142] on div "+" at bounding box center [337, 138] width 8 height 8
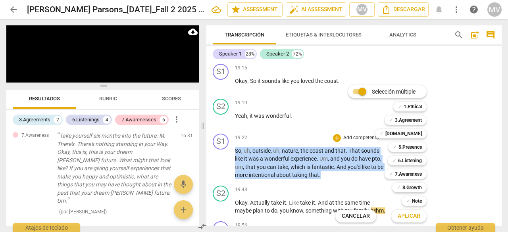
scroll to position [3552, 0]
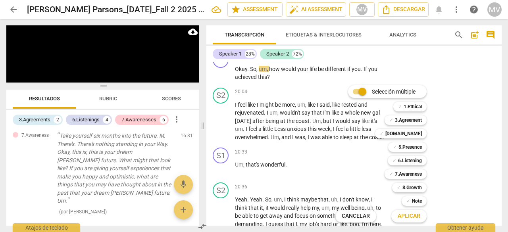
click at [457, 162] on div at bounding box center [254, 116] width 508 height 232
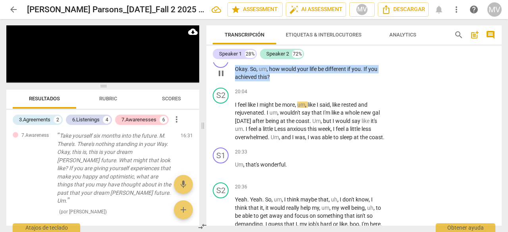
drag, startPoint x: 236, startPoint y: 93, endPoint x: 276, endPoint y: 100, distance: 41.0
click at [276, 81] on p "Okay . So , um , how would your life be different if you . If you achieved this…" at bounding box center [310, 73] width 151 height 16
click at [337, 60] on div "+" at bounding box center [337, 56] width 8 height 8
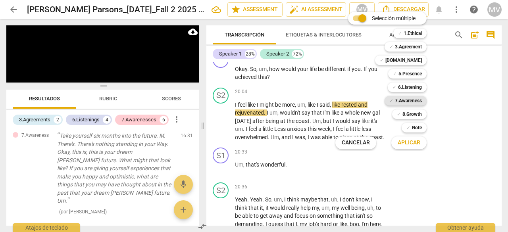
click at [414, 101] on b "7.Awareness" at bounding box center [408, 101] width 27 height 10
click at [416, 139] on span "Aplicar" at bounding box center [409, 143] width 23 height 8
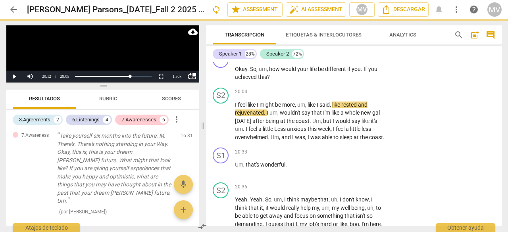
click at [465, 145] on div "S2 play_arrow pause 20:04 + Add competency keyboard_arrow_right I feel like I m…" at bounding box center [353, 115] width 295 height 60
click at [460, 179] on div "S1 play_arrow pause 20:33 + Add competency keyboard_arrow_right Um , that's won…" at bounding box center [353, 161] width 295 height 35
click at [15, 75] on button "Play" at bounding box center [14, 77] width 16 height 12
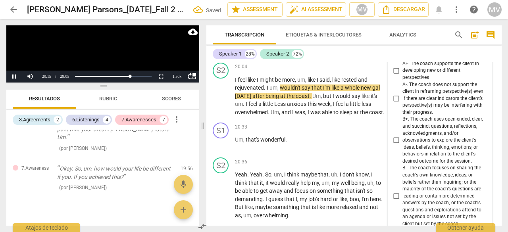
scroll to position [3536, 0]
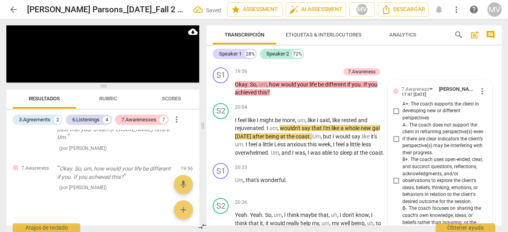
click at [418, 64] on div "S2 play_arrow pause 19:43 + Add competency keyboard_arrow_right Okay . Actually…" at bounding box center [353, 47] width 295 height 36
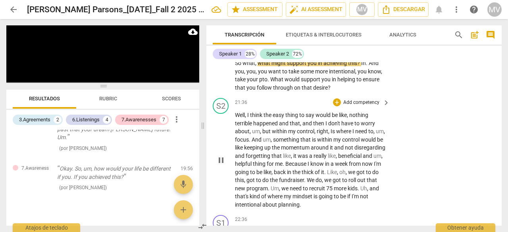
scroll to position [3814, 0]
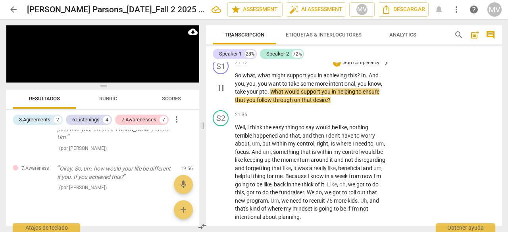
click at [236, 79] on span "So" at bounding box center [239, 75] width 8 height 6
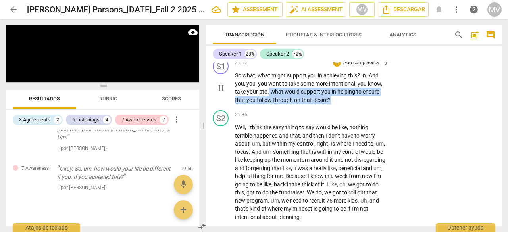
drag, startPoint x: 268, startPoint y: 125, endPoint x: 355, endPoint y: 132, distance: 87.2
click at [355, 104] on p "So what , what might support you in achieving this ? In . And you , you , you w…" at bounding box center [310, 87] width 151 height 33
click at [337, 67] on div "+" at bounding box center [337, 63] width 8 height 8
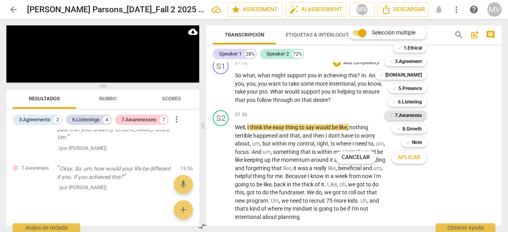
click at [408, 115] on b "7.Awareness" at bounding box center [408, 116] width 27 height 10
click at [416, 156] on span "Aplicar" at bounding box center [409, 158] width 23 height 8
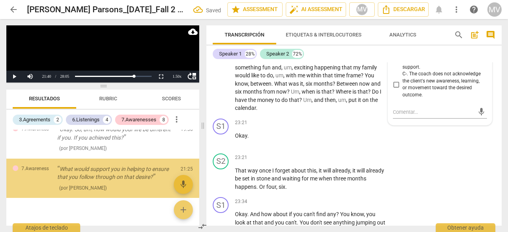
scroll to position [688, 0]
click at [442, 184] on div "S2 play_arrow pause 23:21 + Add competency keyboard_arrow_right That way once I…" at bounding box center [353, 172] width 295 height 44
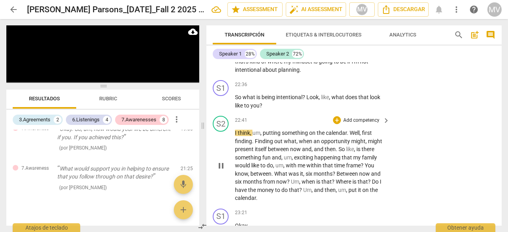
scroll to position [3972, 0]
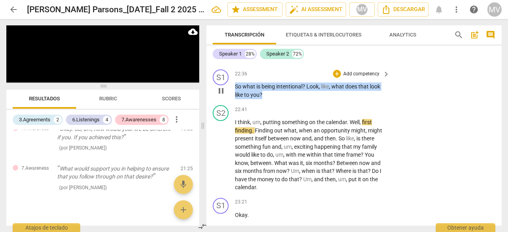
drag, startPoint x: 235, startPoint y: 119, endPoint x: 267, endPoint y: 127, distance: 33.3
click at [267, 99] on p "So what is being intentional ? Look , like , what does that look like to you ?" at bounding box center [310, 91] width 151 height 16
click at [337, 78] on div "+" at bounding box center [337, 74] width 8 height 8
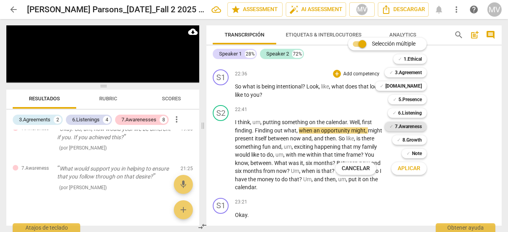
click at [408, 128] on b "7.Awareness" at bounding box center [408, 127] width 27 height 10
click at [418, 172] on span "Aplicar" at bounding box center [409, 169] width 23 height 8
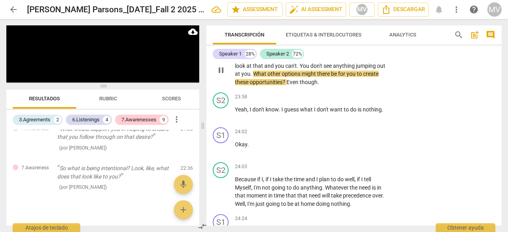
scroll to position [4221, 0]
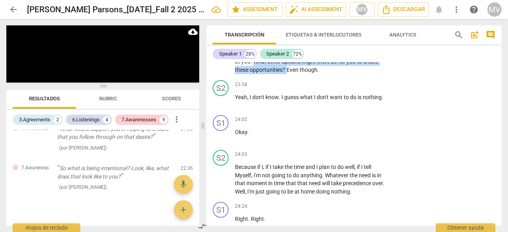
drag, startPoint x: 262, startPoint y: 92, endPoint x: 304, endPoint y: 103, distance: 43.9
click at [304, 74] on p "Okay . And how about if you can't find any ? You know , you look at that and yo…" at bounding box center [310, 57] width 151 height 33
click at [337, 37] on div "+" at bounding box center [337, 33] width 8 height 8
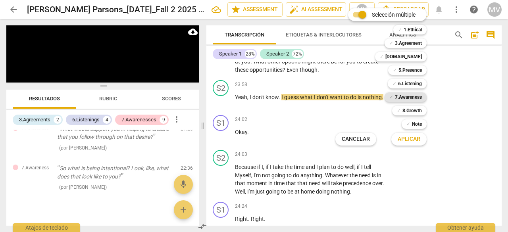
click at [413, 100] on b "7.Awareness" at bounding box center [408, 97] width 27 height 10
click at [414, 140] on span "Aplicar" at bounding box center [409, 139] width 23 height 8
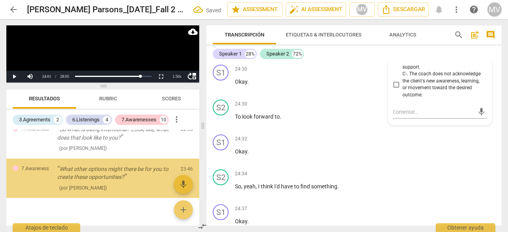
scroll to position [767, 0]
click at [462, 166] on div "S1 play_arrow pause 24:32 + Add competency keyboard_arrow_right Okay ." at bounding box center [353, 148] width 295 height 35
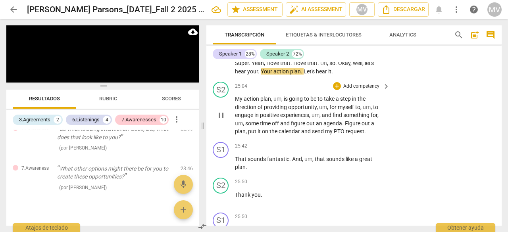
scroll to position [4714, 0]
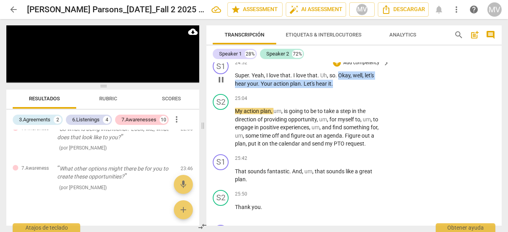
drag, startPoint x: 338, startPoint y: 108, endPoint x: 341, endPoint y: 121, distance: 12.5
click at [341, 91] on div "S1 play_arrow pause 24:52 + Add competency keyboard_arrow_right Super . Yeah , …" at bounding box center [353, 73] width 295 height 36
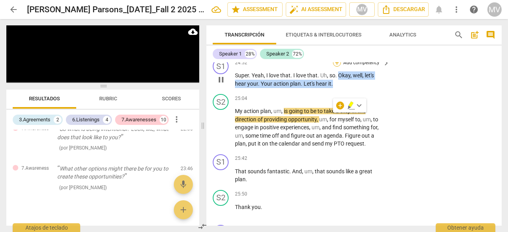
click at [335, 67] on div "+" at bounding box center [337, 63] width 8 height 8
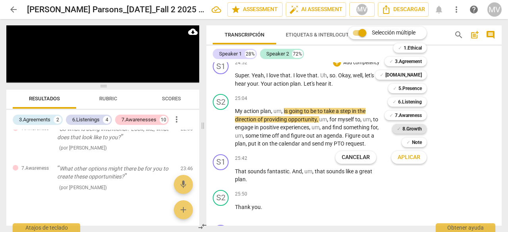
click at [405, 129] on b "8.Growth" at bounding box center [411, 129] width 19 height 10
click at [418, 160] on span "Aplicar" at bounding box center [409, 158] width 23 height 8
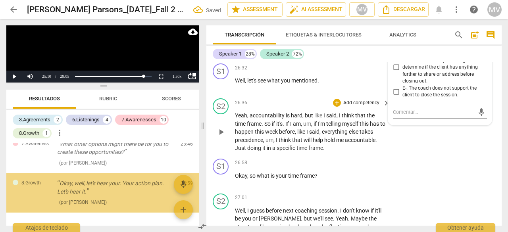
scroll to position [814, 0]
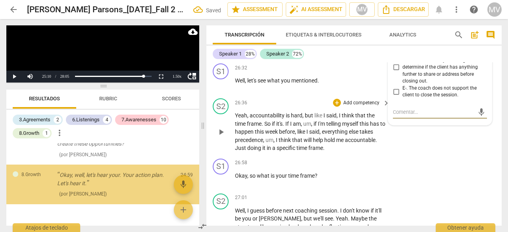
click at [475, 156] on div "S2 play_arrow pause 26:36 + Add competency keyboard_arrow_right Yeah , accounta…" at bounding box center [353, 125] width 295 height 60
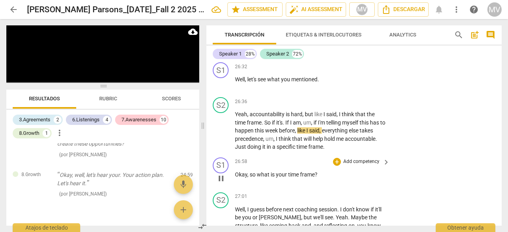
scroll to position [5042, 0]
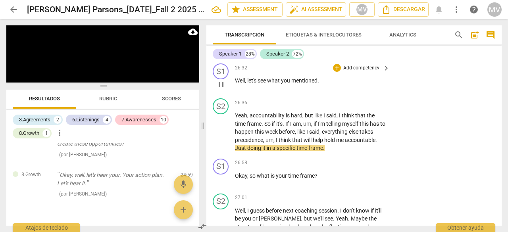
click at [235, 84] on span "Well" at bounding box center [240, 80] width 10 height 6
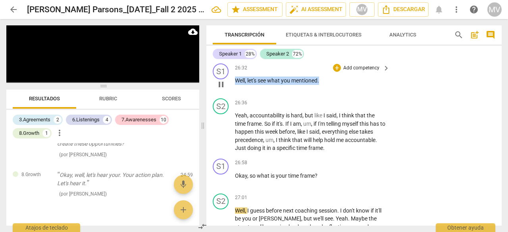
drag, startPoint x: 235, startPoint y: 112, endPoint x: 350, endPoint y: 114, distance: 115.5
click at [350, 85] on p "Well , let's see what you mentioned ." at bounding box center [310, 81] width 151 height 8
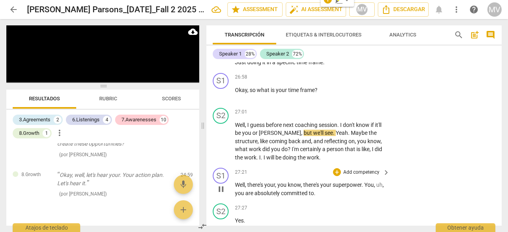
scroll to position [5101, 0]
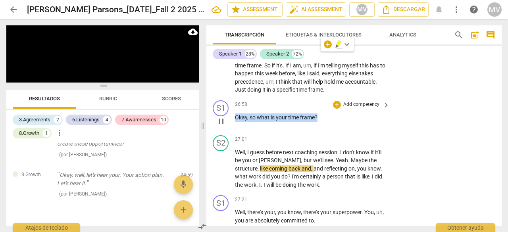
drag, startPoint x: 235, startPoint y: 148, endPoint x: 328, endPoint y: 154, distance: 93.4
click at [328, 122] on p "Okay , so what is your time frame ?" at bounding box center [310, 118] width 151 height 8
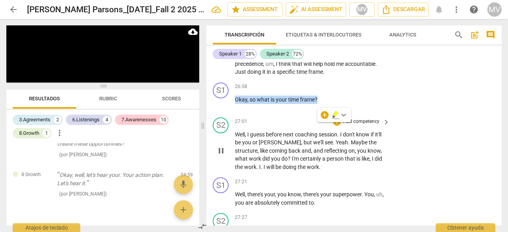
scroll to position [5061, 0]
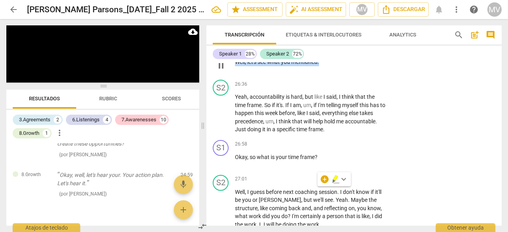
drag, startPoint x: 235, startPoint y: 96, endPoint x: 322, endPoint y: 95, distance: 86.9
click at [322, 66] on p "Well , let's see what you mentioned ." at bounding box center [310, 62] width 151 height 8
click at [328, 84] on div "+" at bounding box center [328, 84] width 8 height 8
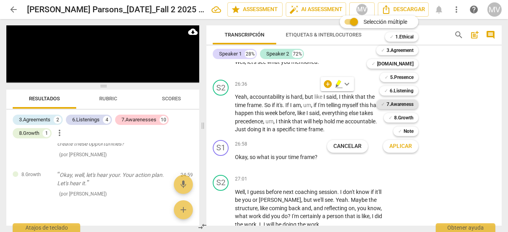
click at [405, 104] on b "7.Awareness" at bounding box center [400, 105] width 27 height 10
click at [404, 148] on span "Aplicar" at bounding box center [400, 146] width 23 height 8
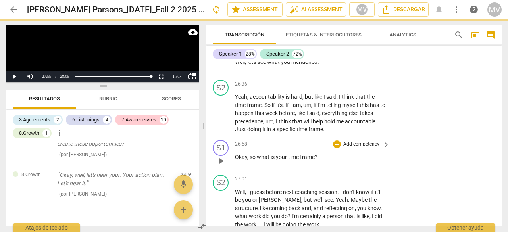
click at [442, 172] on div "S1 play_arrow pause 26:58 + Add competency keyboard_arrow_right Okay , so what …" at bounding box center [353, 154] width 295 height 35
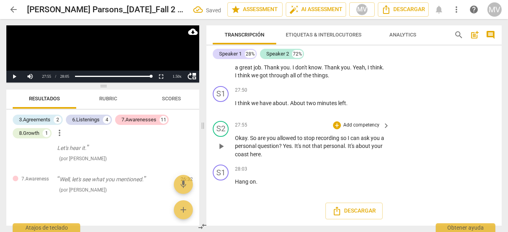
scroll to position [5462, 0]
click at [13, 75] on button "Play" at bounding box center [14, 77] width 16 height 12
